Goal: Find specific page/section: Find specific page/section

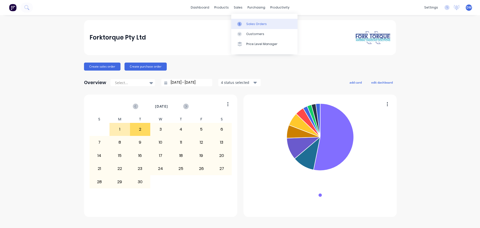
drag, startPoint x: 257, startPoint y: 23, endPoint x: 254, endPoint y: 24, distance: 2.9
click at [257, 24] on div "Sales Orders" at bounding box center [256, 24] width 21 height 5
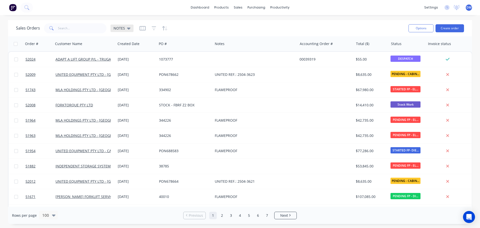
click at [129, 29] on icon at bounding box center [129, 29] width 4 height 2
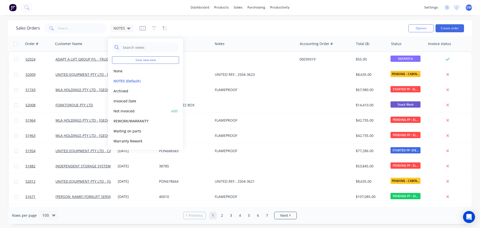
click at [131, 111] on button "Not invoiced" at bounding box center [140, 111] width 57 height 6
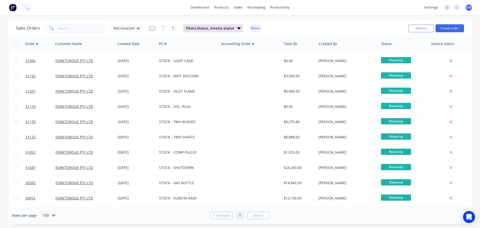
scroll to position [174, 0]
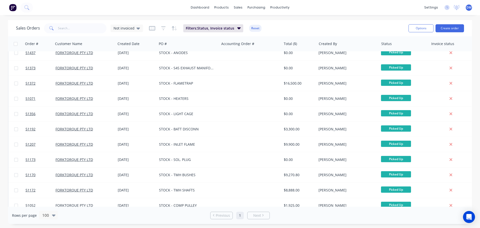
click at [253, 28] on button "Reset" at bounding box center [255, 28] width 12 height 7
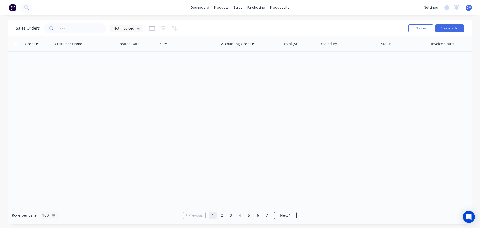
scroll to position [0, 0]
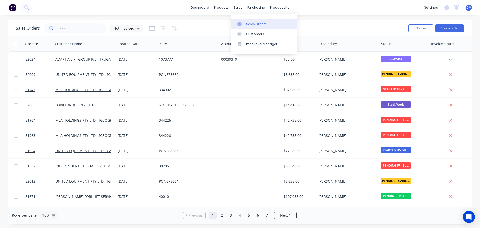
click at [256, 22] on div "Sales Orders" at bounding box center [256, 24] width 21 height 5
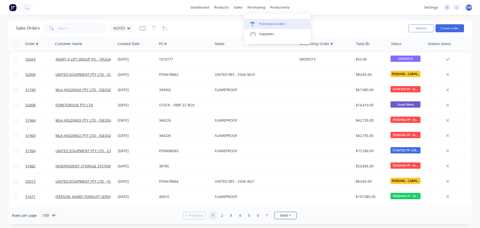
click at [265, 25] on div "Purchase Orders" at bounding box center [272, 24] width 27 height 5
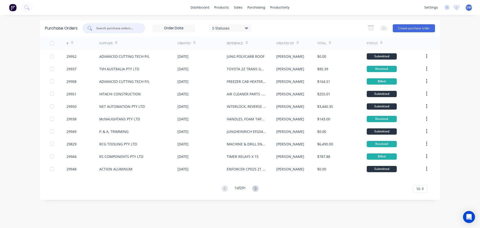
click at [98, 27] on input "text" at bounding box center [117, 28] width 42 height 5
type input "29899"
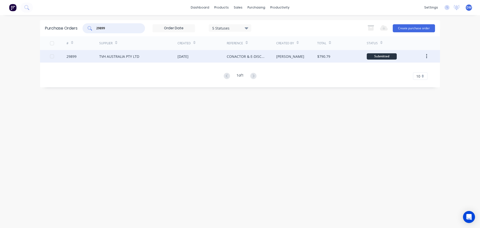
click at [111, 57] on div "TVH AUSTRALIA PTY LTD" at bounding box center [119, 56] width 40 height 5
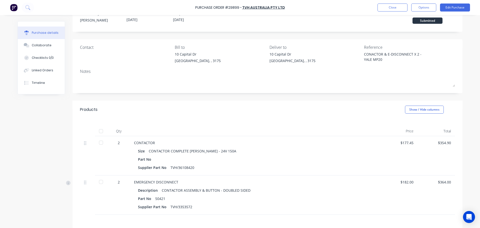
scroll to position [25, 0]
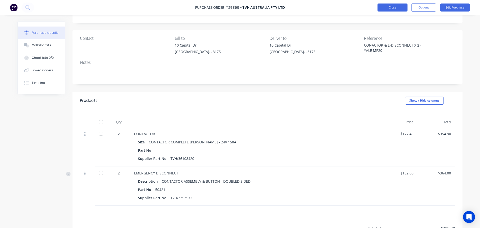
click at [388, 9] on button "Close" at bounding box center [393, 8] width 30 height 8
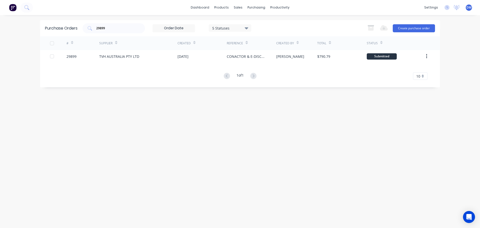
click at [12, 7] on img at bounding box center [13, 8] width 8 height 8
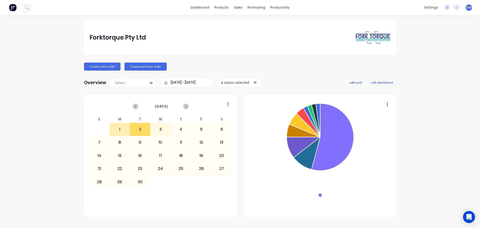
click at [65, 45] on div "Forktorque Pty Ltd Create sales order Create purchase order Overview Select... …" at bounding box center [240, 121] width 480 height 203
click at [434, 8] on div "settings" at bounding box center [431, 8] width 19 height 8
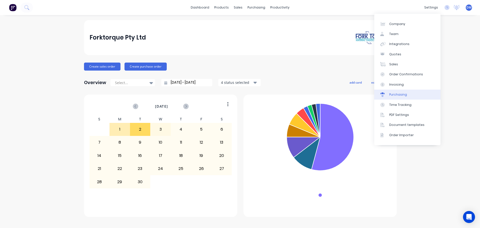
click at [401, 93] on div "Purchasing" at bounding box center [398, 94] width 18 height 5
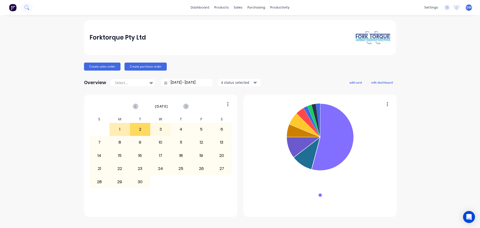
click at [27, 7] on icon at bounding box center [26, 7] width 5 height 5
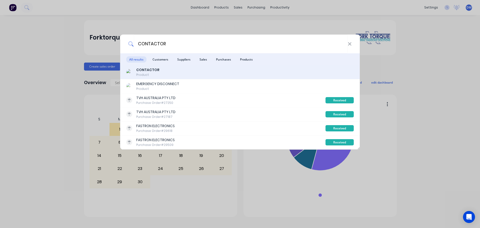
type input "CONTACTOR"
click at [144, 73] on div "Product" at bounding box center [147, 75] width 23 height 5
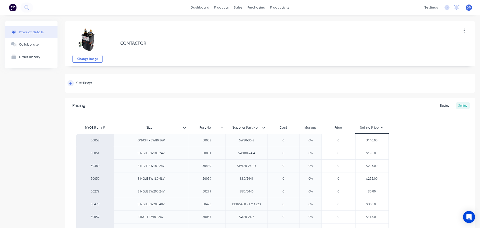
type textarea "x"
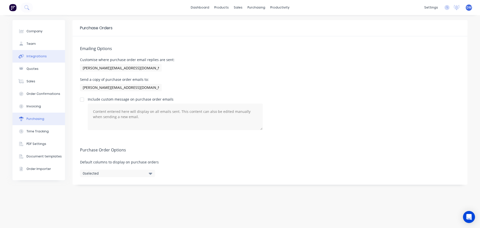
click at [36, 58] on div "Integrations" at bounding box center [37, 56] width 20 height 5
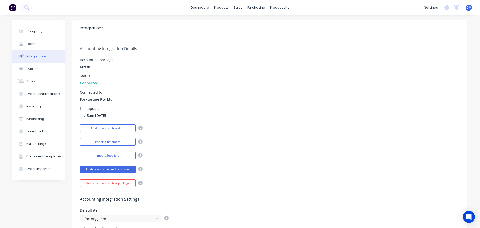
click at [12, 9] on img at bounding box center [13, 8] width 8 height 8
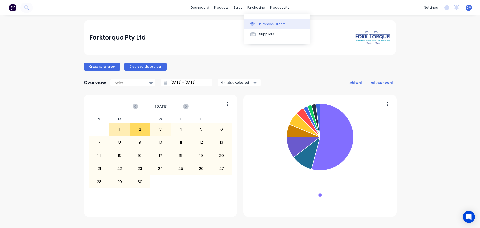
click at [262, 23] on div "Purchase Orders" at bounding box center [272, 24] width 27 height 5
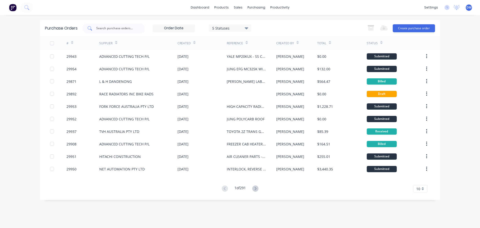
drag, startPoint x: 0, startPoint y: 0, endPoint x: 125, endPoint y: 32, distance: 128.6
click at [123, 31] on input "text" at bounding box center [117, 28] width 42 height 5
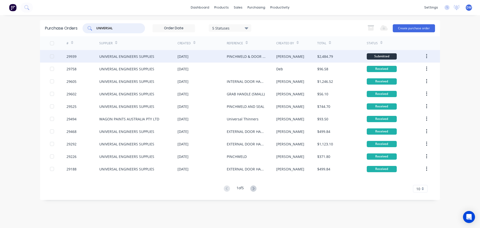
type input "UNIVERSAL"
click at [143, 56] on div "UNIVERSAL ENGINEERS SUPPLIES" at bounding box center [126, 56] width 55 height 5
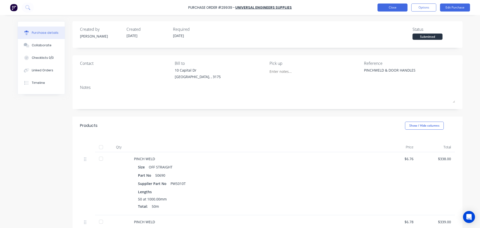
click at [395, 7] on button "Close" at bounding box center [393, 8] width 30 height 8
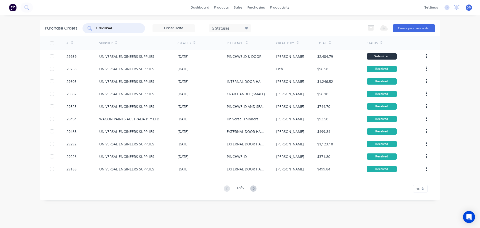
drag, startPoint x: 110, startPoint y: 28, endPoint x: 85, endPoint y: 26, distance: 25.3
click at [86, 26] on div "UNIVERSAL" at bounding box center [114, 28] width 63 height 10
type input "L"
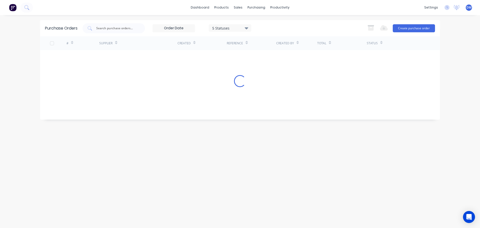
click at [11, 8] on img at bounding box center [13, 8] width 8 height 8
